Goal: Check status: Check status

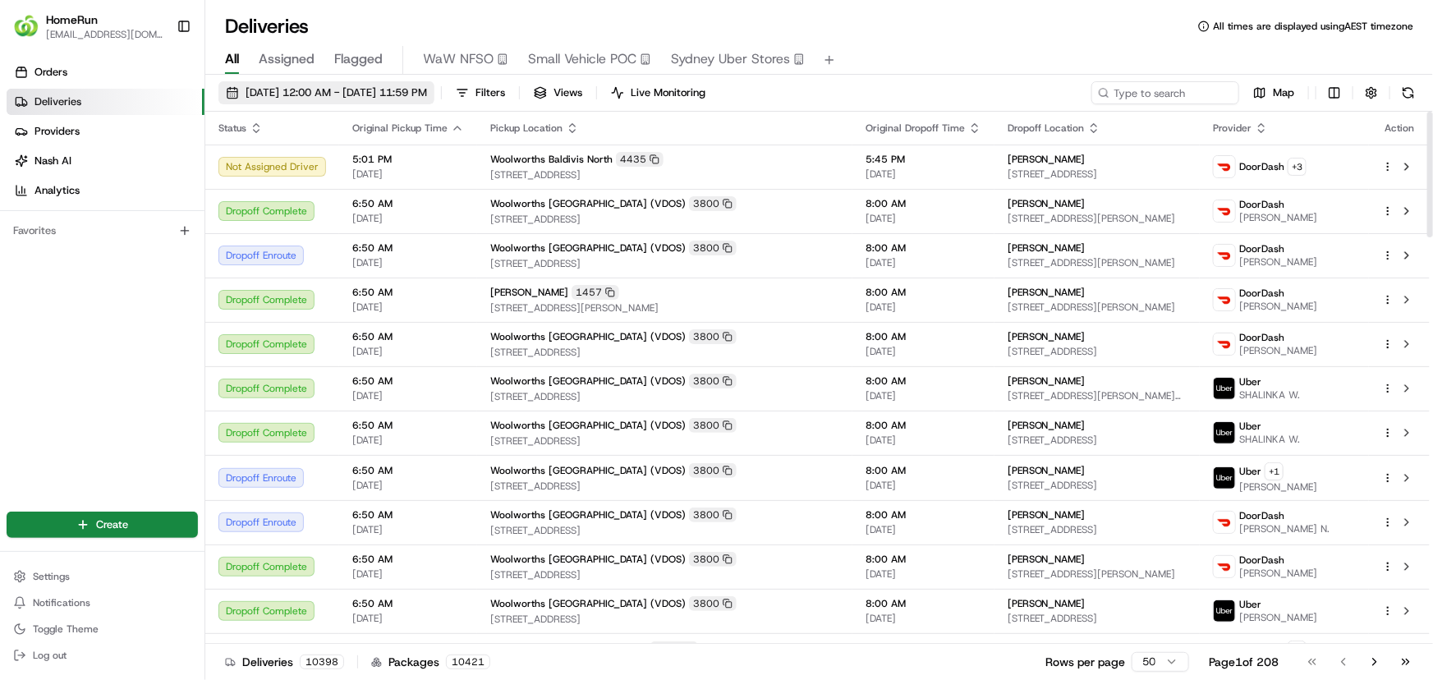
click at [434, 83] on button "[DATE] 12:00 AM - [DATE] 11:59 PM" at bounding box center [326, 92] width 216 height 23
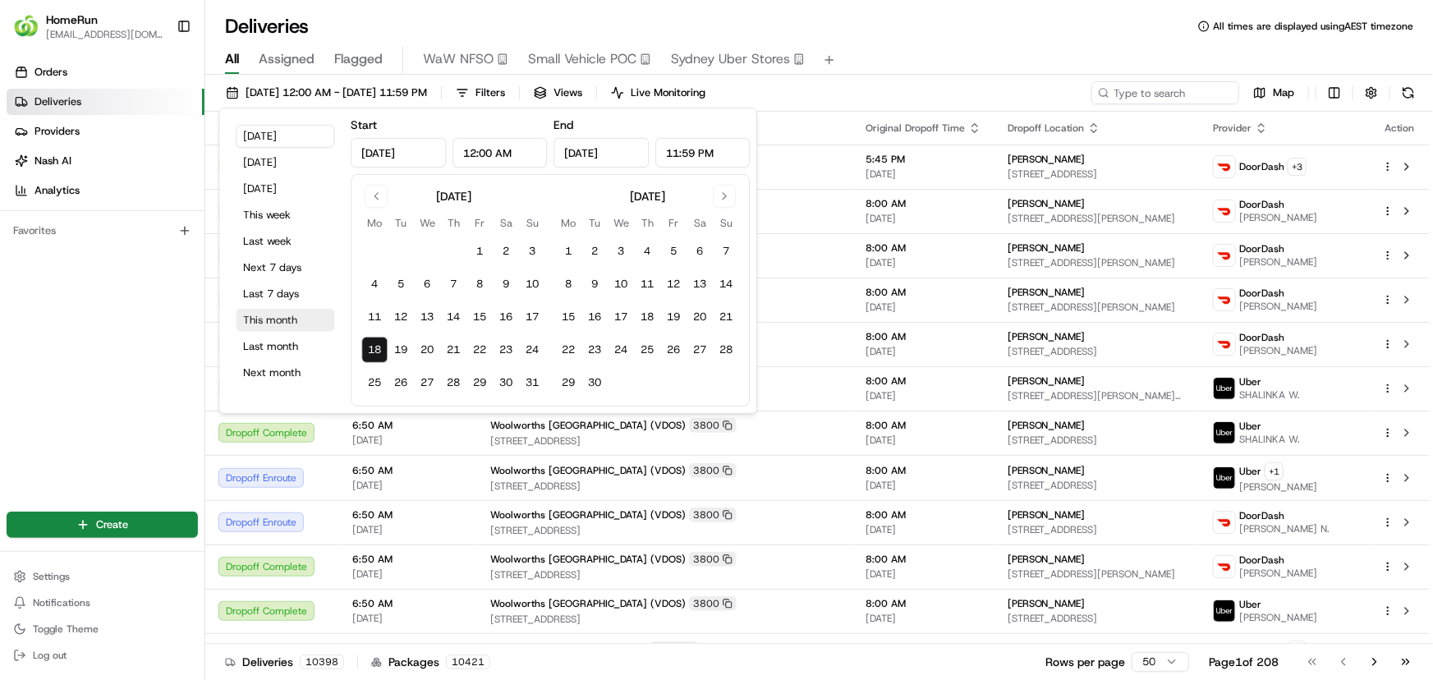
drag, startPoint x: 277, startPoint y: 319, endPoint x: 392, endPoint y: 271, distance: 124.7
click at [278, 319] on button "This month" at bounding box center [285, 320] width 99 height 23
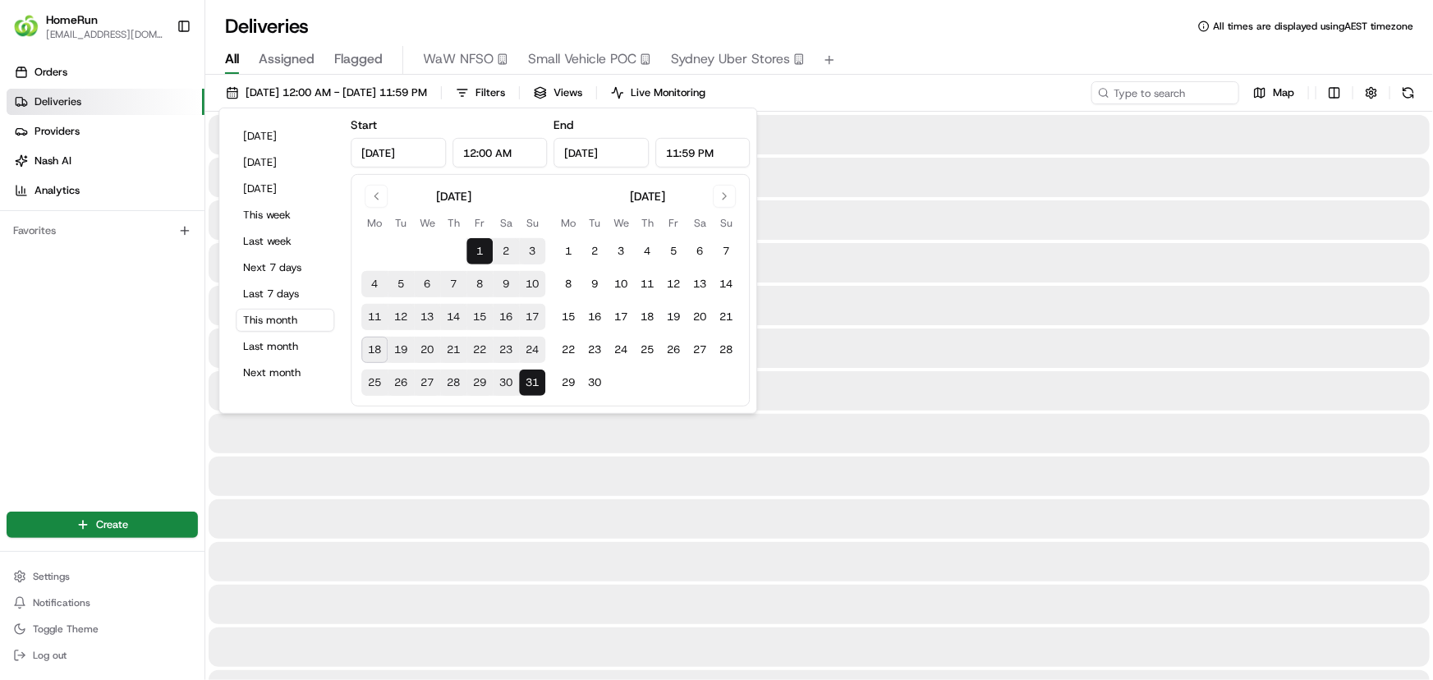
type input "[DATE]"
click at [1127, 85] on input at bounding box center [1140, 92] width 197 height 23
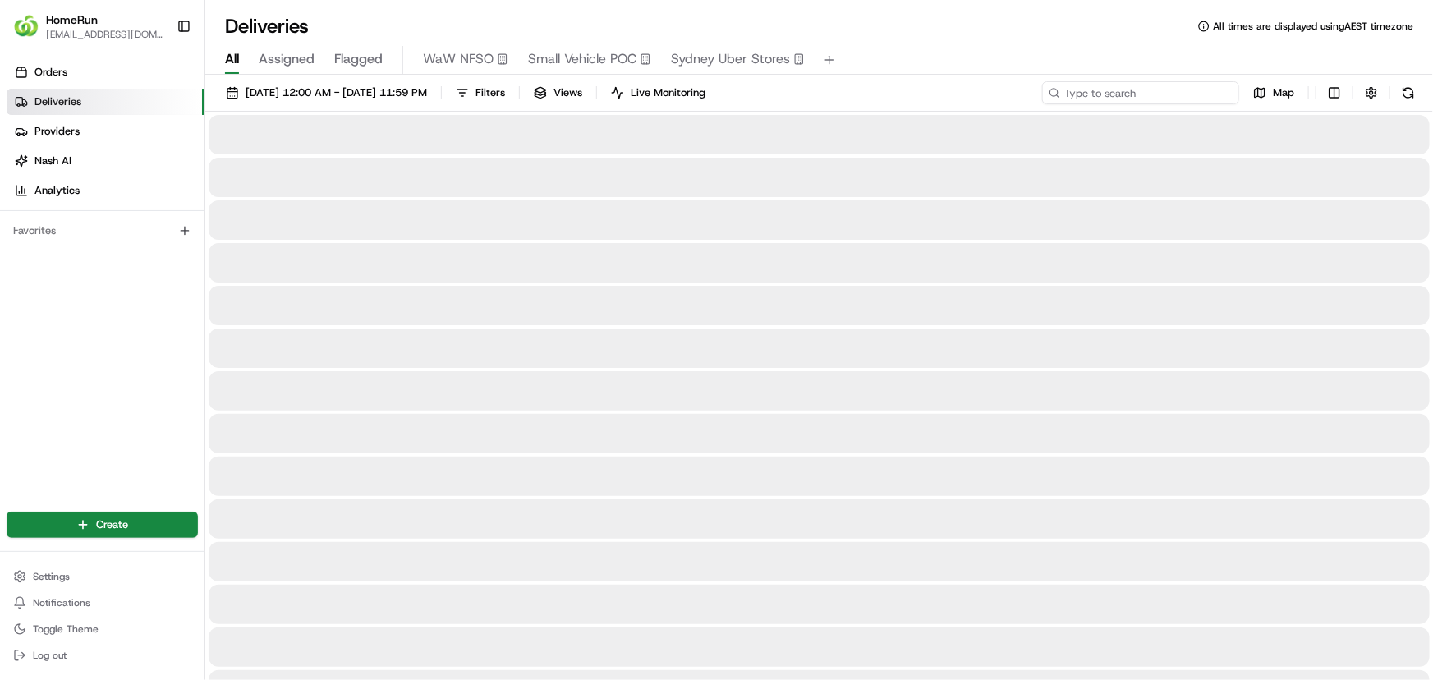
paste input "265197937"
type input "265197937"
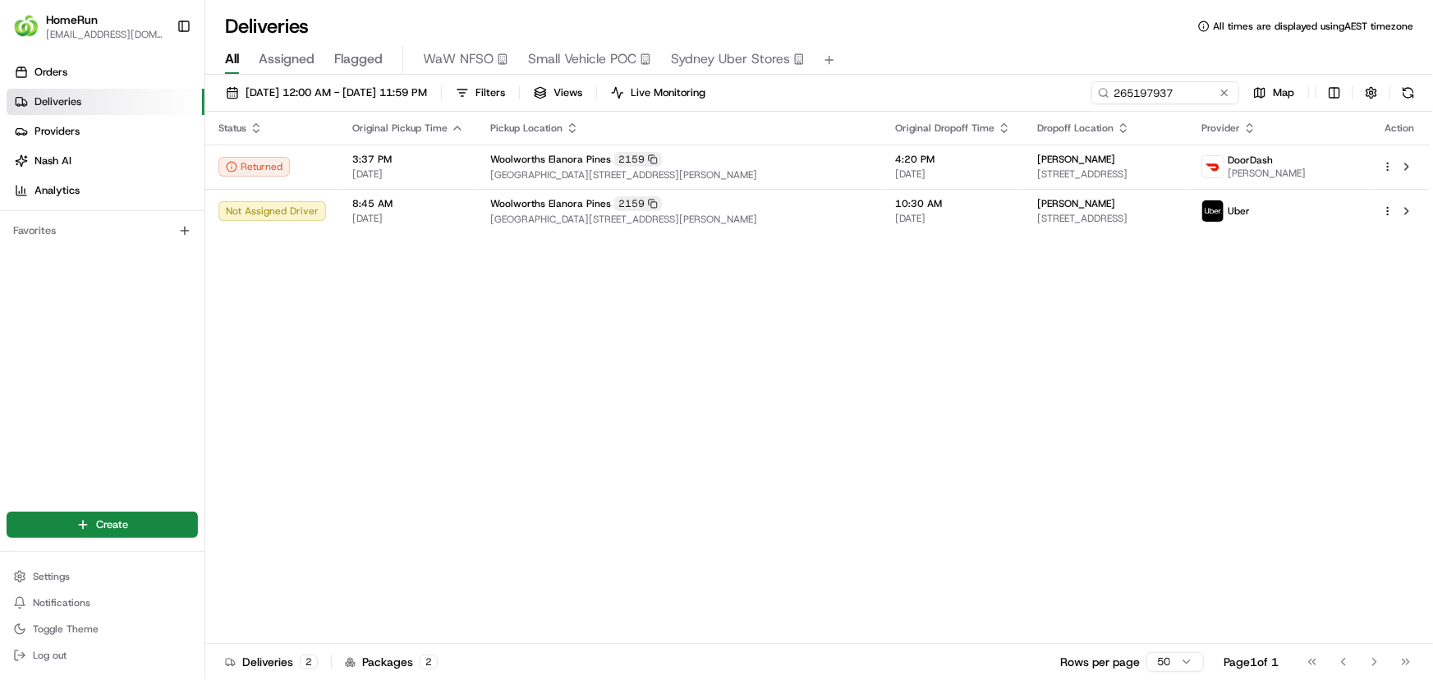
click at [865, 448] on div "Status Original Pickup Time Pickup Location Original Dropoff Time Dropoff Locat…" at bounding box center [817, 378] width 1224 height 532
click at [1225, 95] on button at bounding box center [1224, 93] width 16 height 16
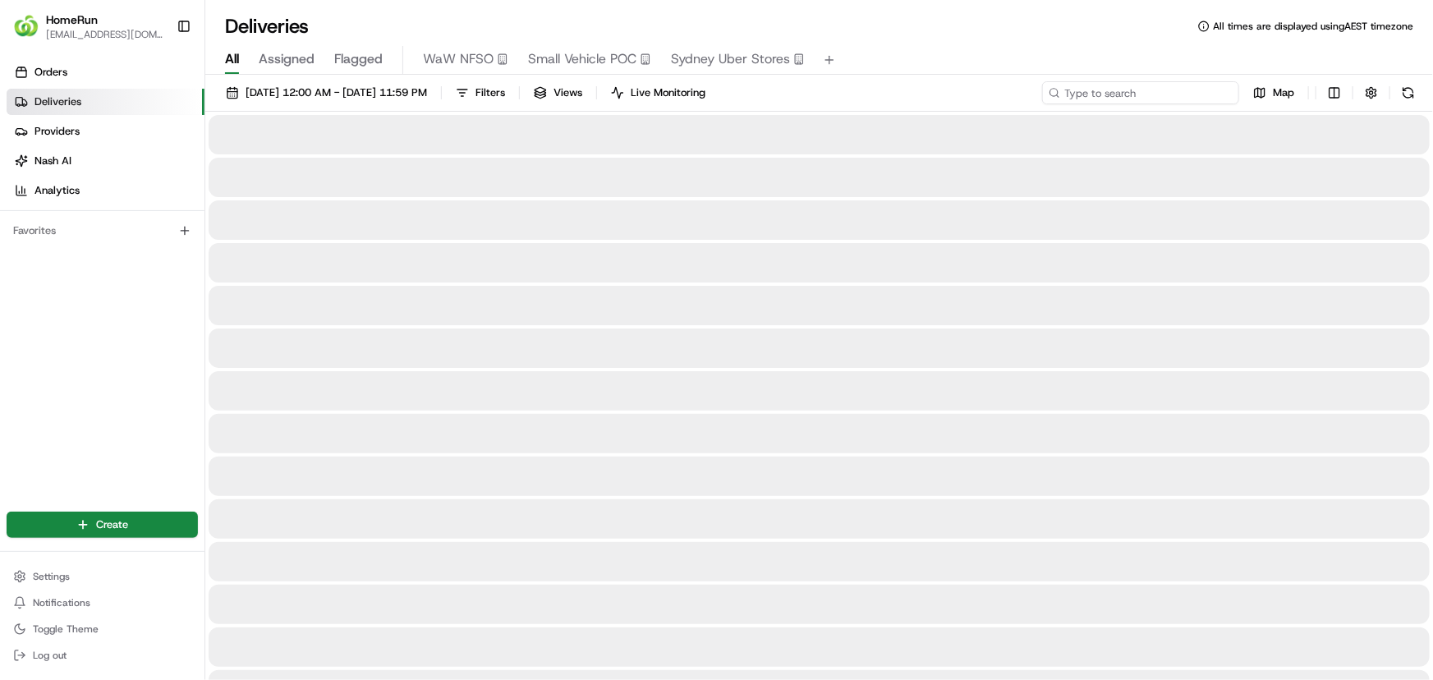
click at [1169, 94] on input at bounding box center [1140, 92] width 197 height 23
paste input "264887750"
type input "264887750"
click at [1108, 94] on input "264887750" at bounding box center [1140, 92] width 197 height 23
click at [1155, 103] on input "264887750" at bounding box center [1140, 92] width 197 height 23
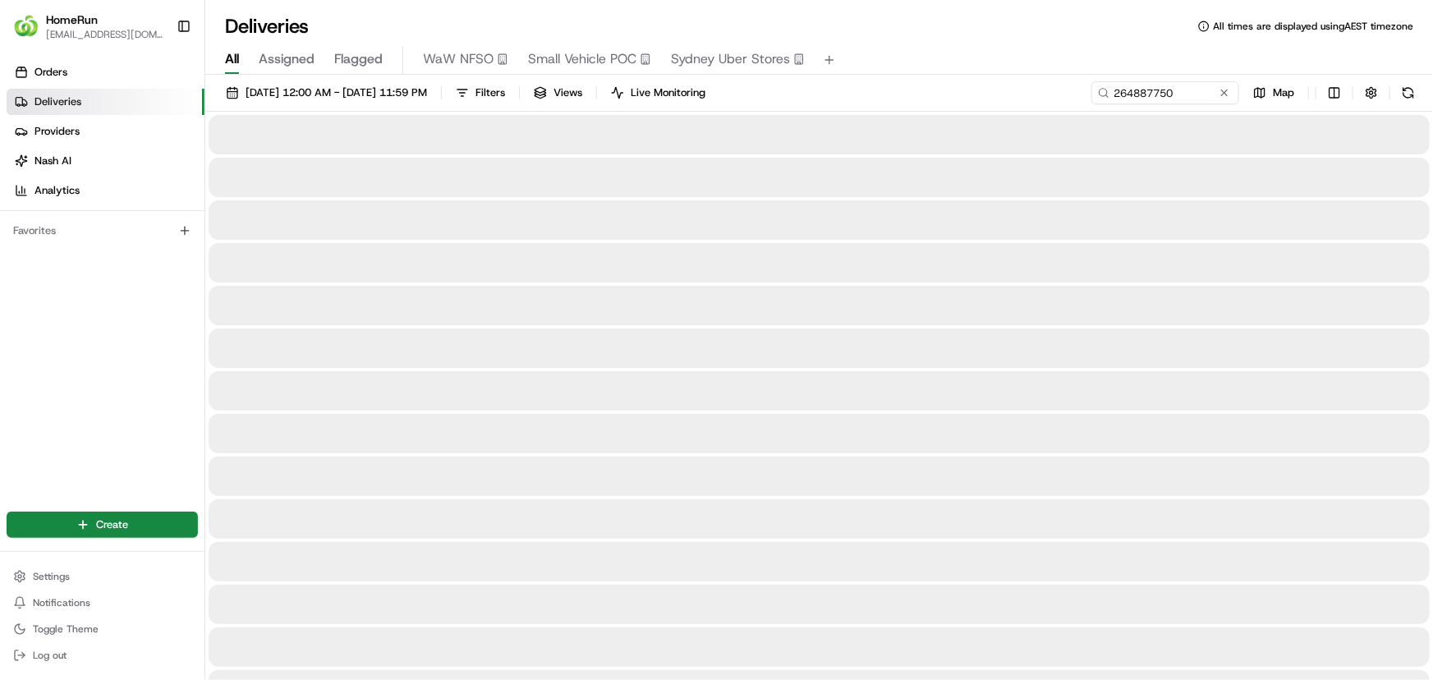
click at [1159, 104] on div "01/08/2025 12:00 AM - 31/08/2025 11:59 PM Filters Views Live Monitoring 2648877…" at bounding box center [818, 96] width 1227 height 30
click at [1133, 82] on input "264887750" at bounding box center [1140, 92] width 197 height 23
click at [1131, 83] on input "264887750" at bounding box center [1140, 92] width 197 height 23
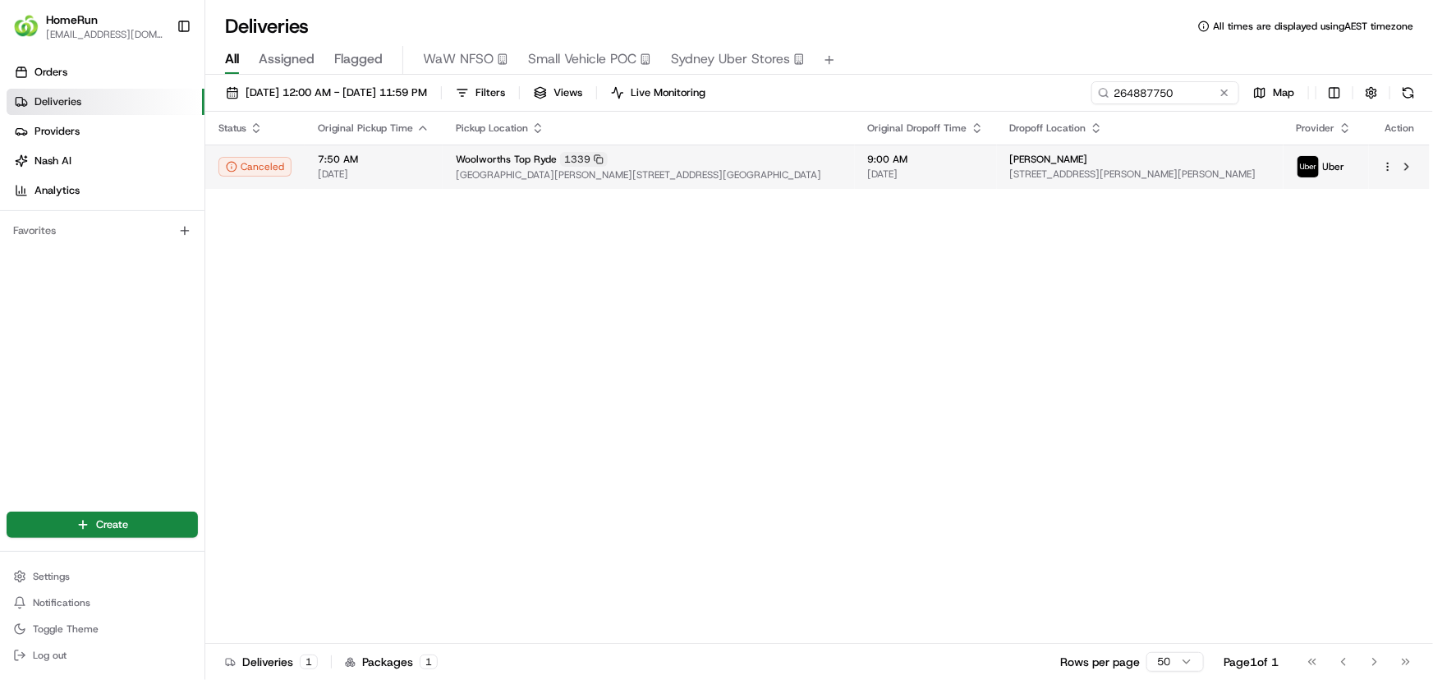
click at [889, 181] on td "9:00 AM 18/08/2025" at bounding box center [926, 166] width 142 height 44
